Goal: Task Accomplishment & Management: Manage account settings

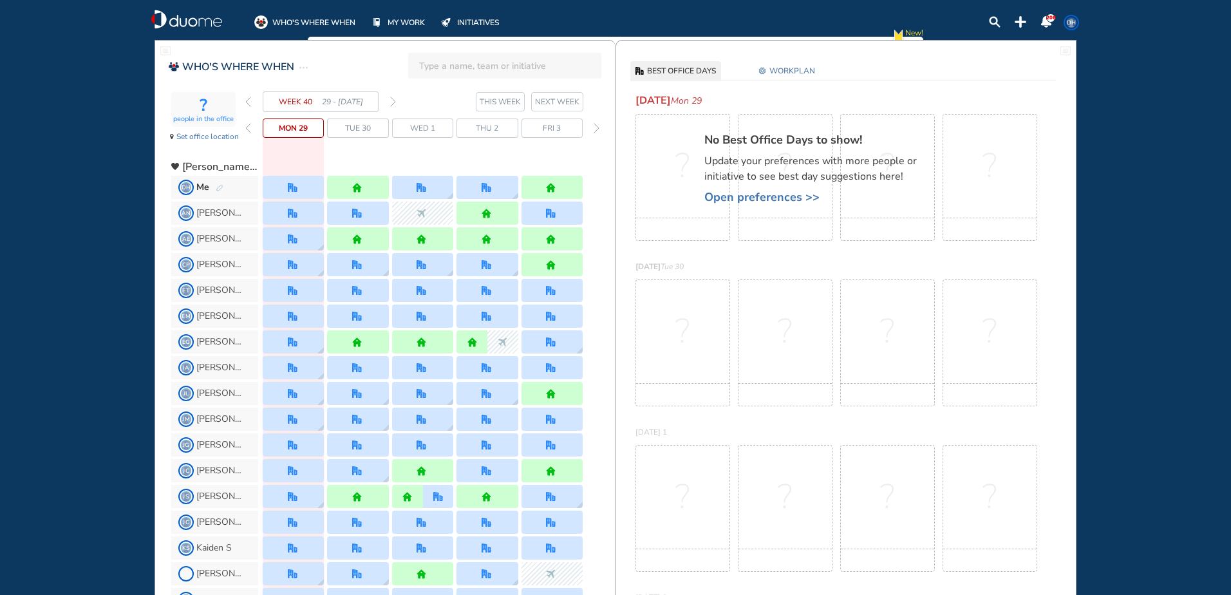
click at [221, 185] on img "pen-edit" at bounding box center [220, 188] width 8 height 8
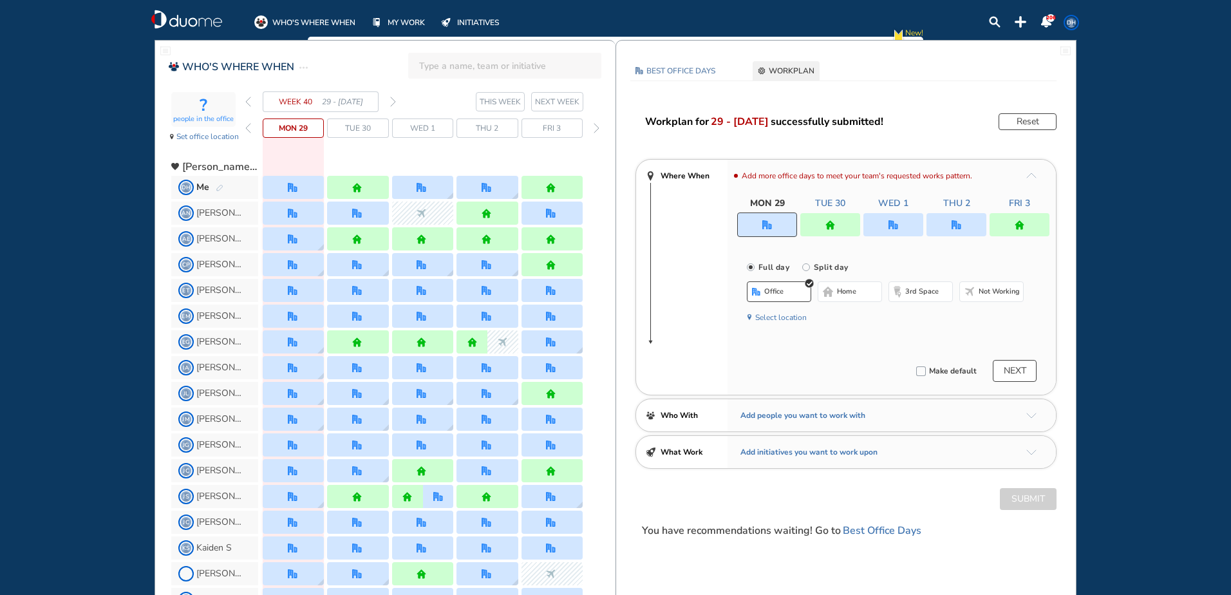
click at [770, 231] on div at bounding box center [767, 225] width 60 height 24
click at [850, 292] on span "home" at bounding box center [846, 292] width 19 height 10
click at [833, 223] on img "home" at bounding box center [831, 225] width 10 height 10
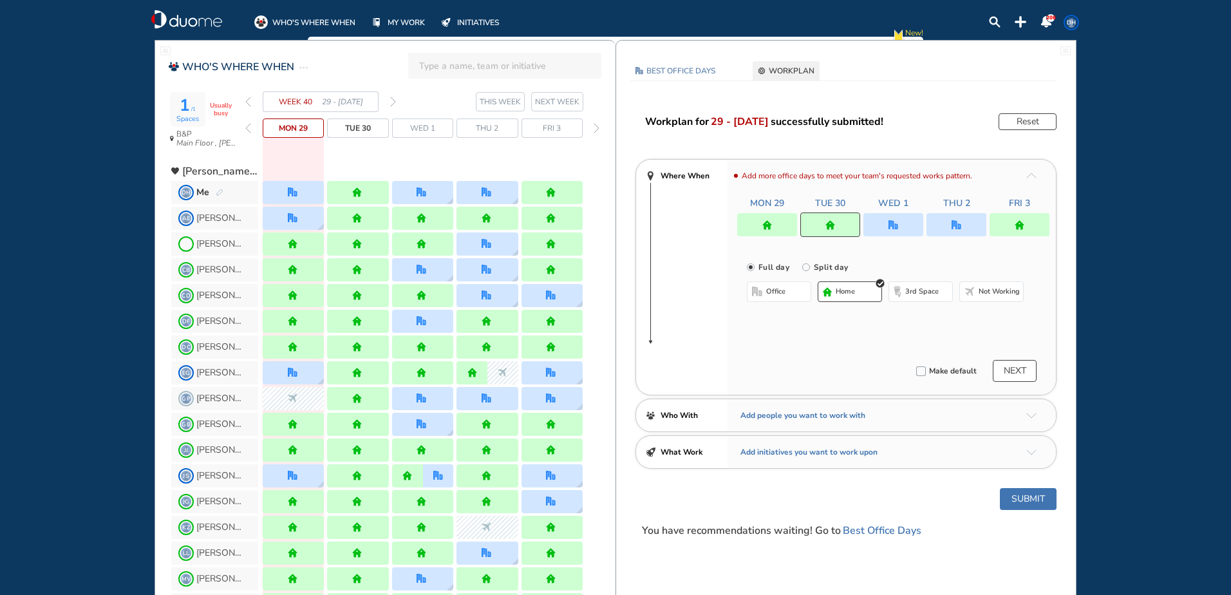
drag, startPoint x: 787, startPoint y: 291, endPoint x: 775, endPoint y: 286, distance: 12.7
click at [783, 291] on button "office" at bounding box center [779, 291] width 64 height 21
click at [1025, 493] on button "Submit" at bounding box center [1028, 499] width 57 height 22
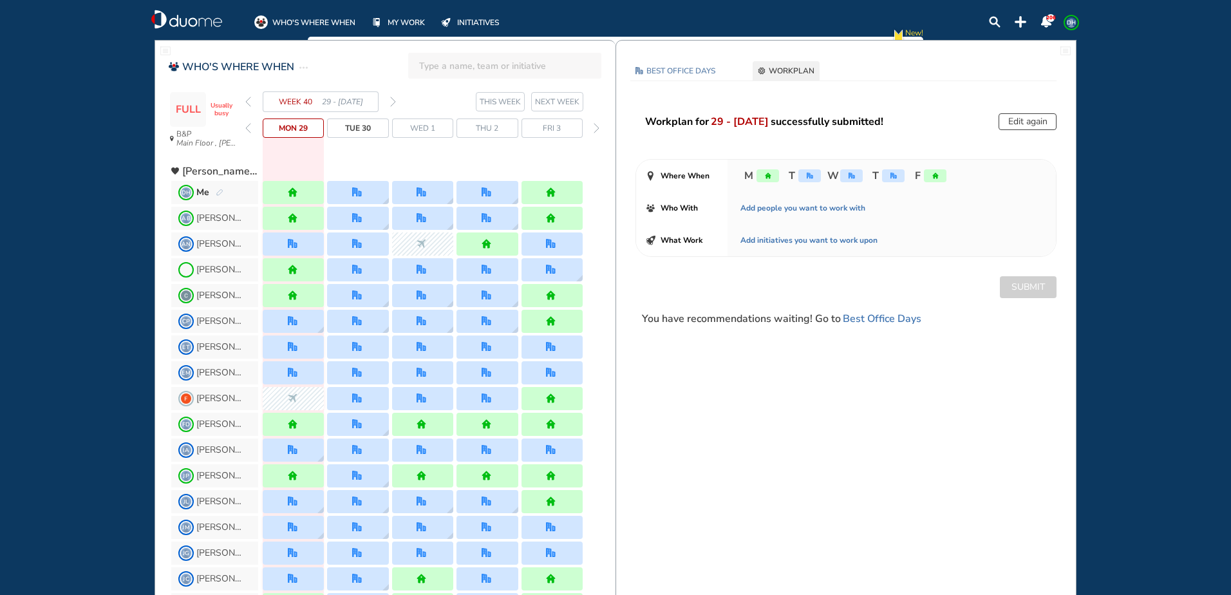
click at [1068, 19] on span "DH" at bounding box center [1072, 22] width 10 height 10
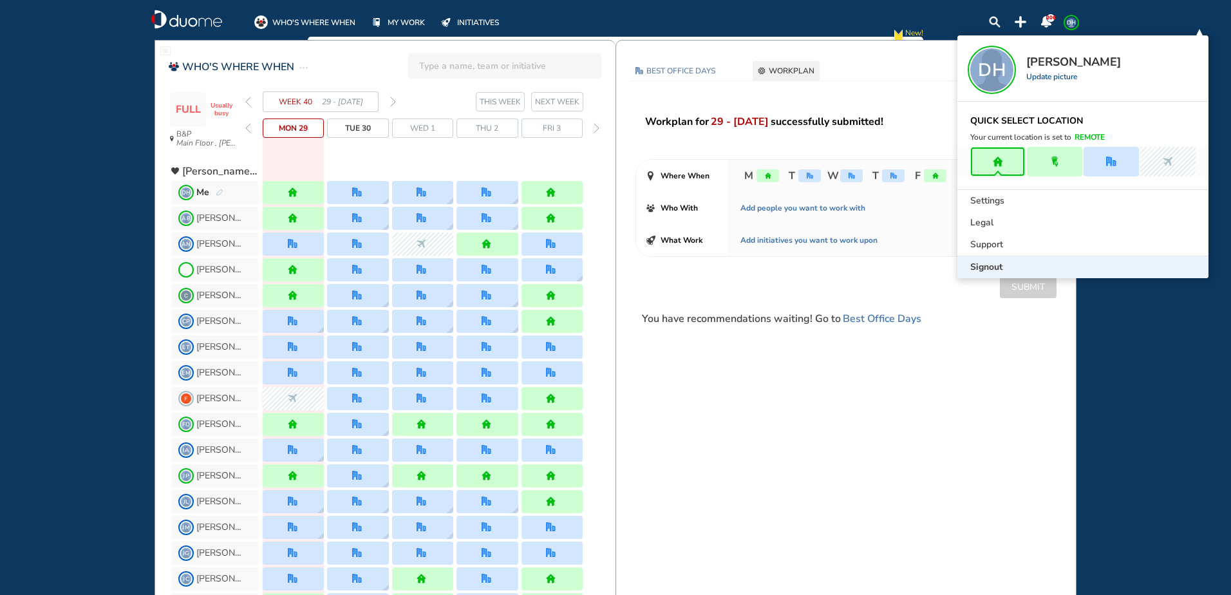
click at [983, 263] on span "Signout" at bounding box center [987, 267] width 32 height 13
